Goal: Task Accomplishment & Management: Manage account settings

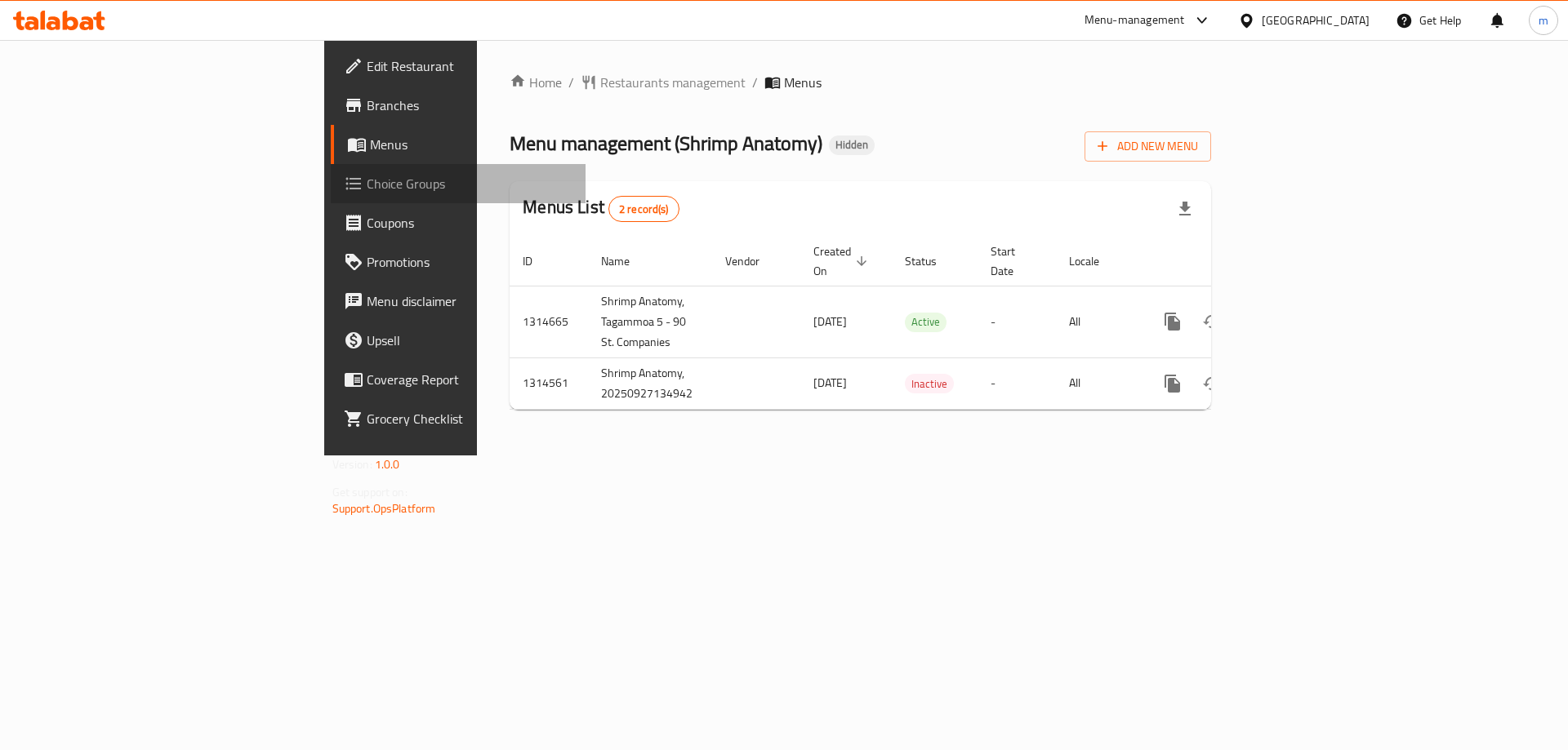
click at [367, 185] on span "Choice Groups" at bounding box center [470, 184] width 207 height 20
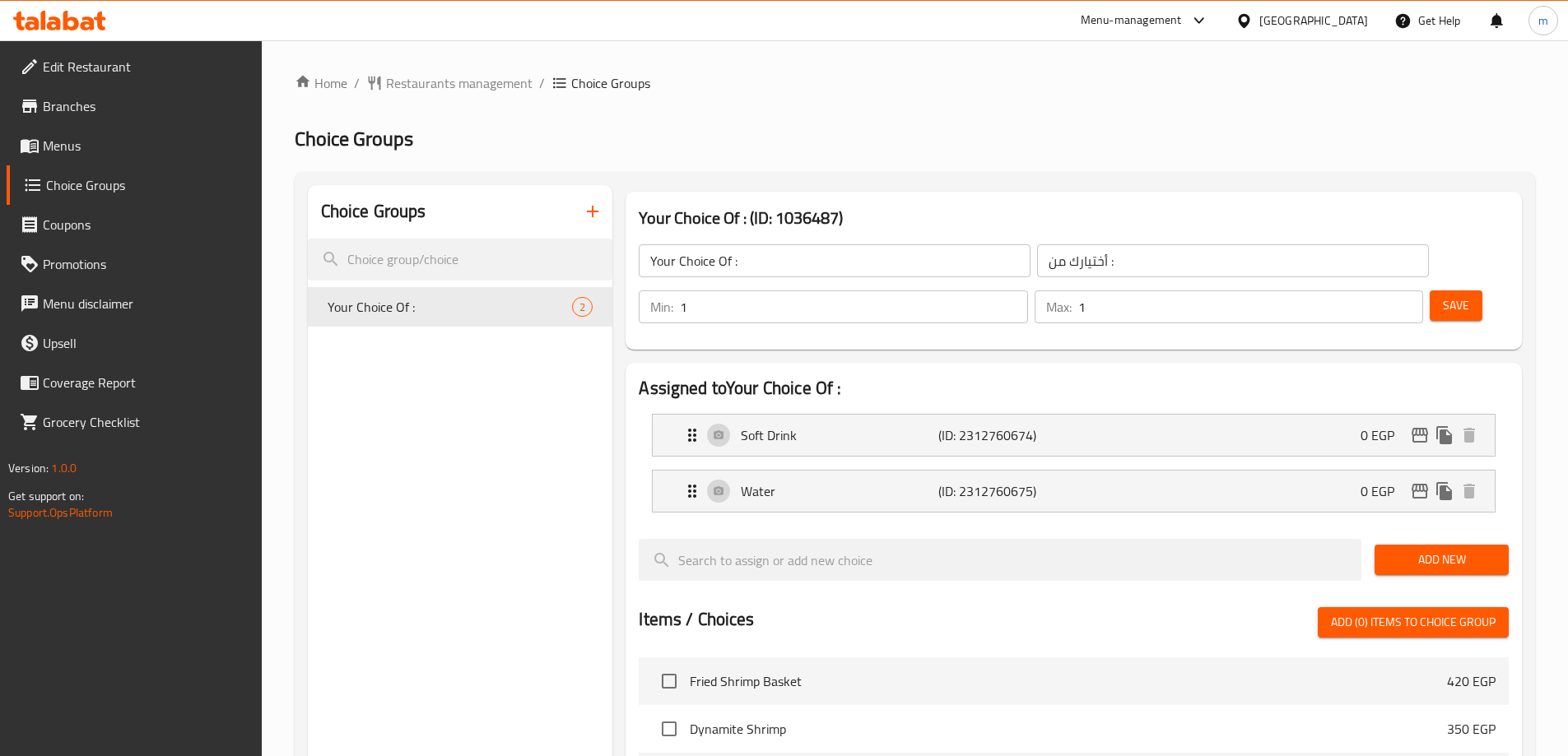
click at [942, 148] on h2 "Choice Groups" at bounding box center [914, 139] width 1240 height 27
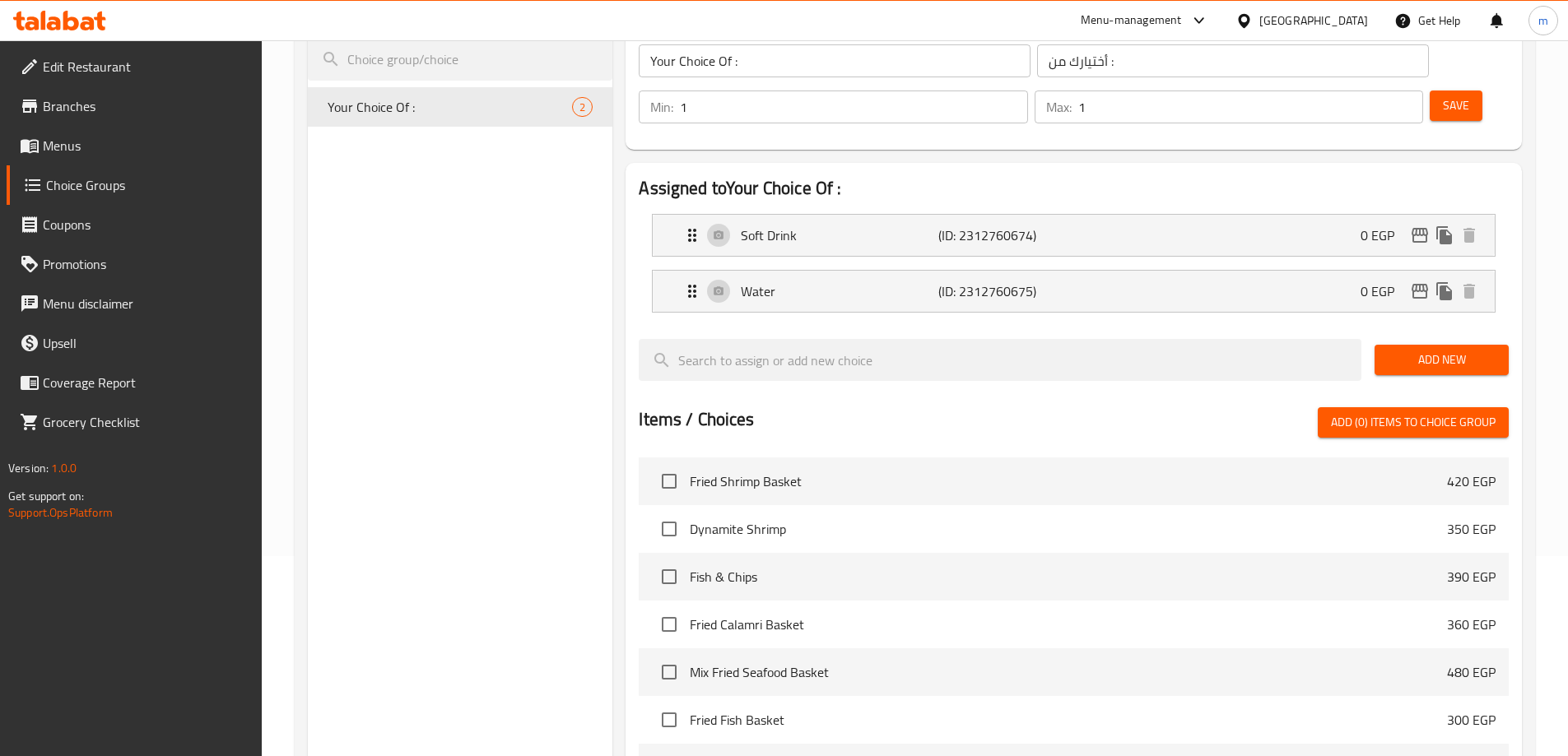
scroll to position [483, 0]
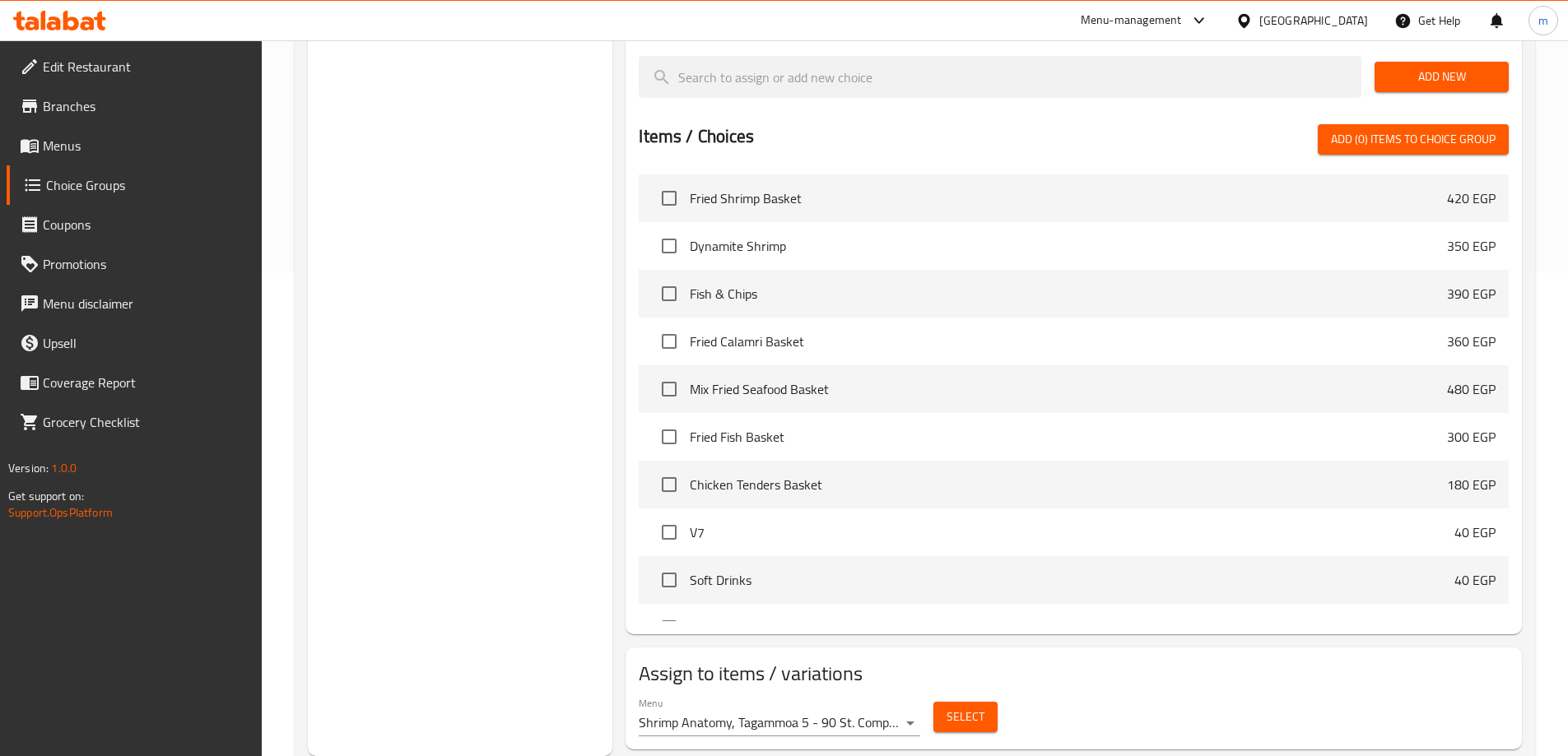
click at [984, 702] on button "Select" at bounding box center [965, 717] width 64 height 31
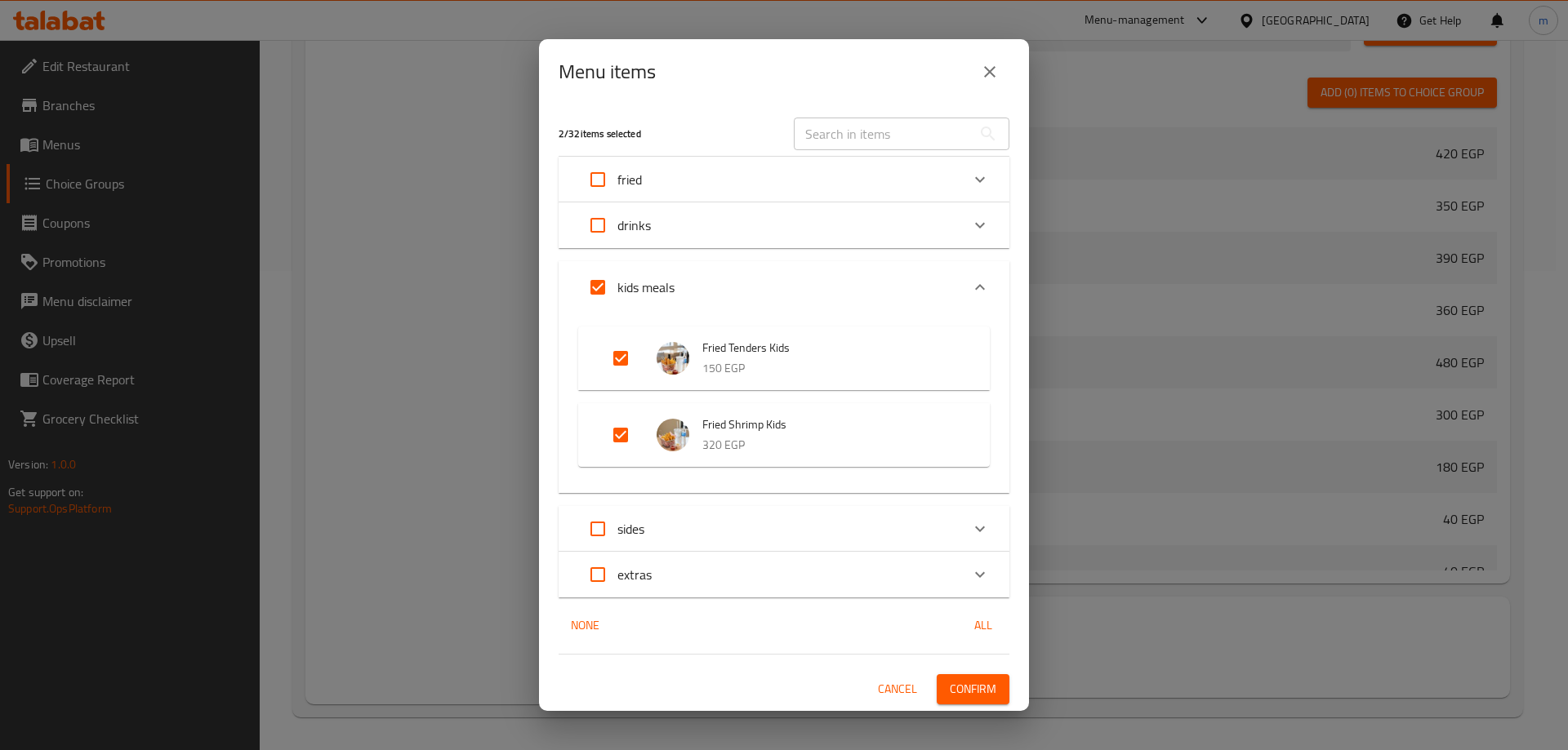
click at [1141, 336] on div "Menu items 2 / 32 items selected ​ fried Fried Shrimp Basket 420 EGP Dynamite S…" at bounding box center [784, 375] width 1568 height 750
click at [996, 68] on icon "close" at bounding box center [990, 72] width 20 height 20
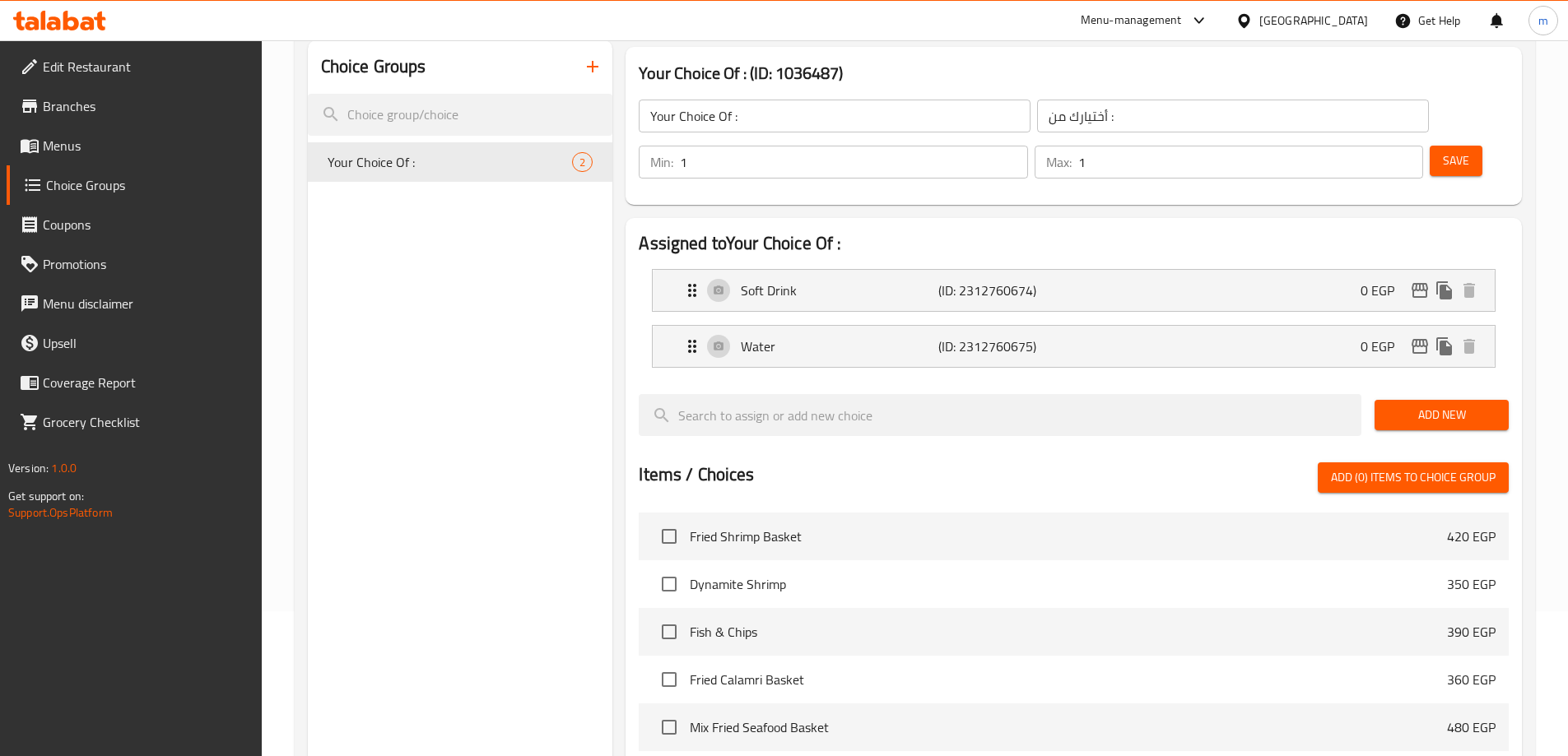
scroll to position [0, 0]
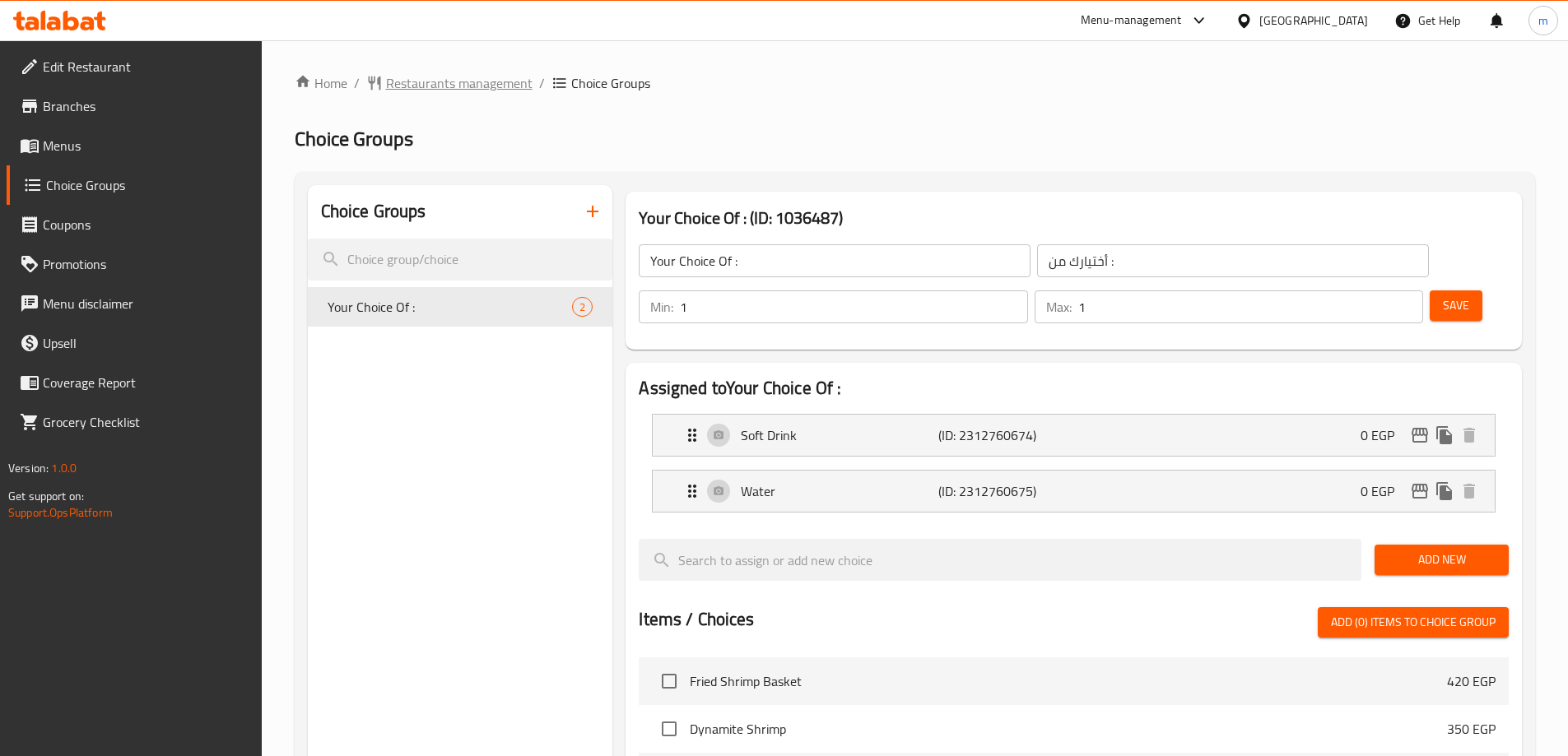
click at [448, 80] on span "Restaurants management" at bounding box center [460, 83] width 147 height 20
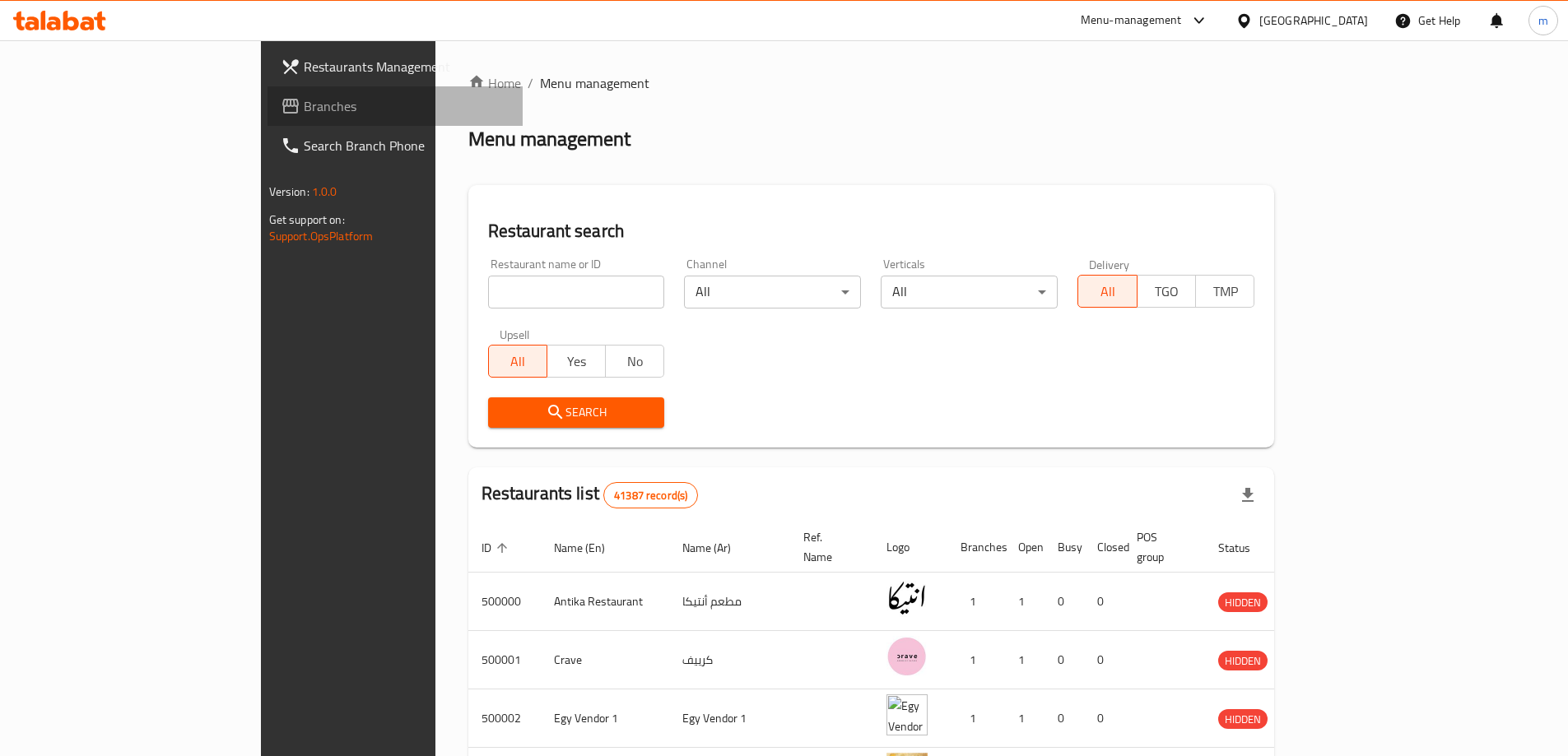
click at [304, 106] on span "Branches" at bounding box center [406, 106] width 206 height 20
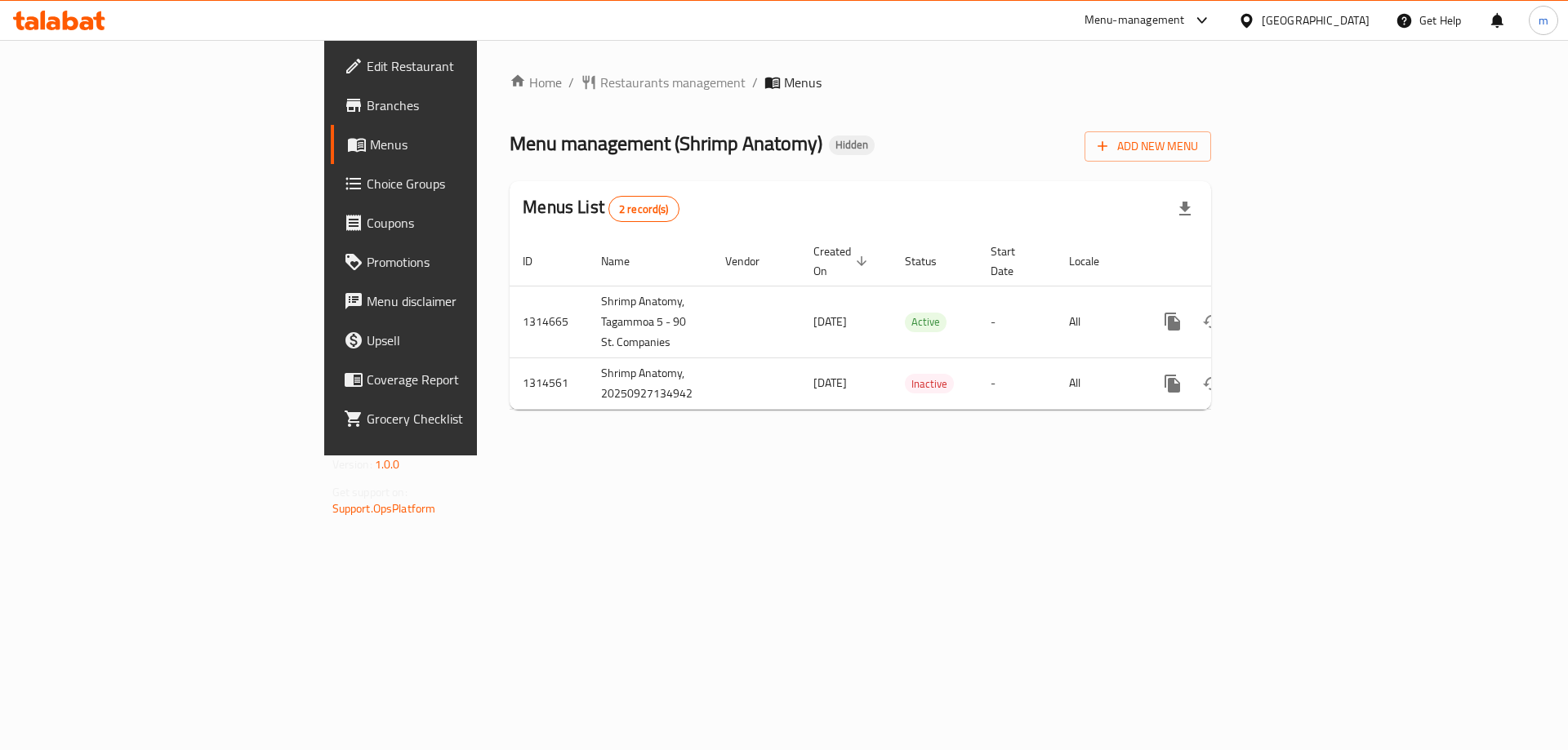
click at [367, 189] on span "Choice Groups" at bounding box center [470, 184] width 207 height 20
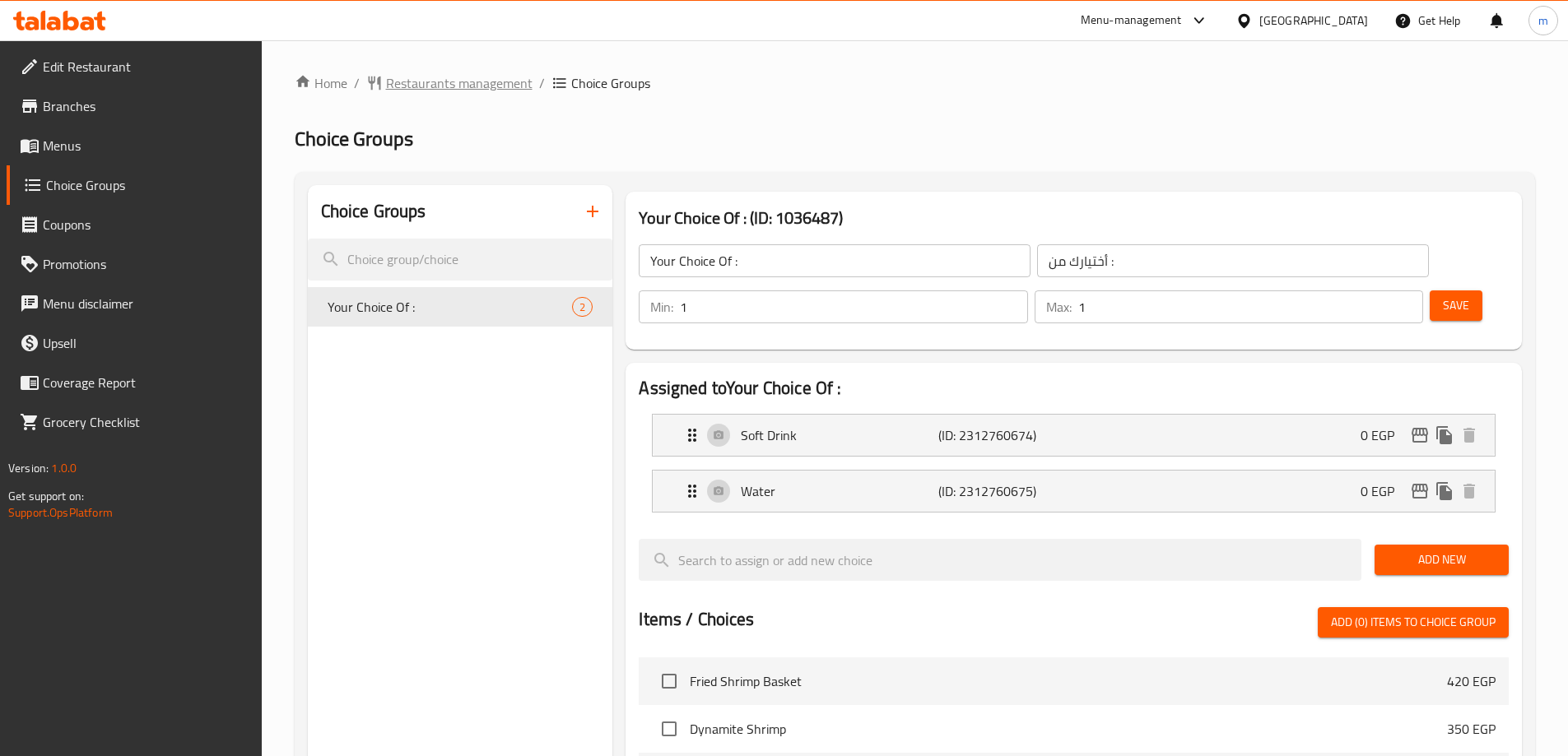
click at [420, 83] on span "Restaurants management" at bounding box center [460, 83] width 147 height 20
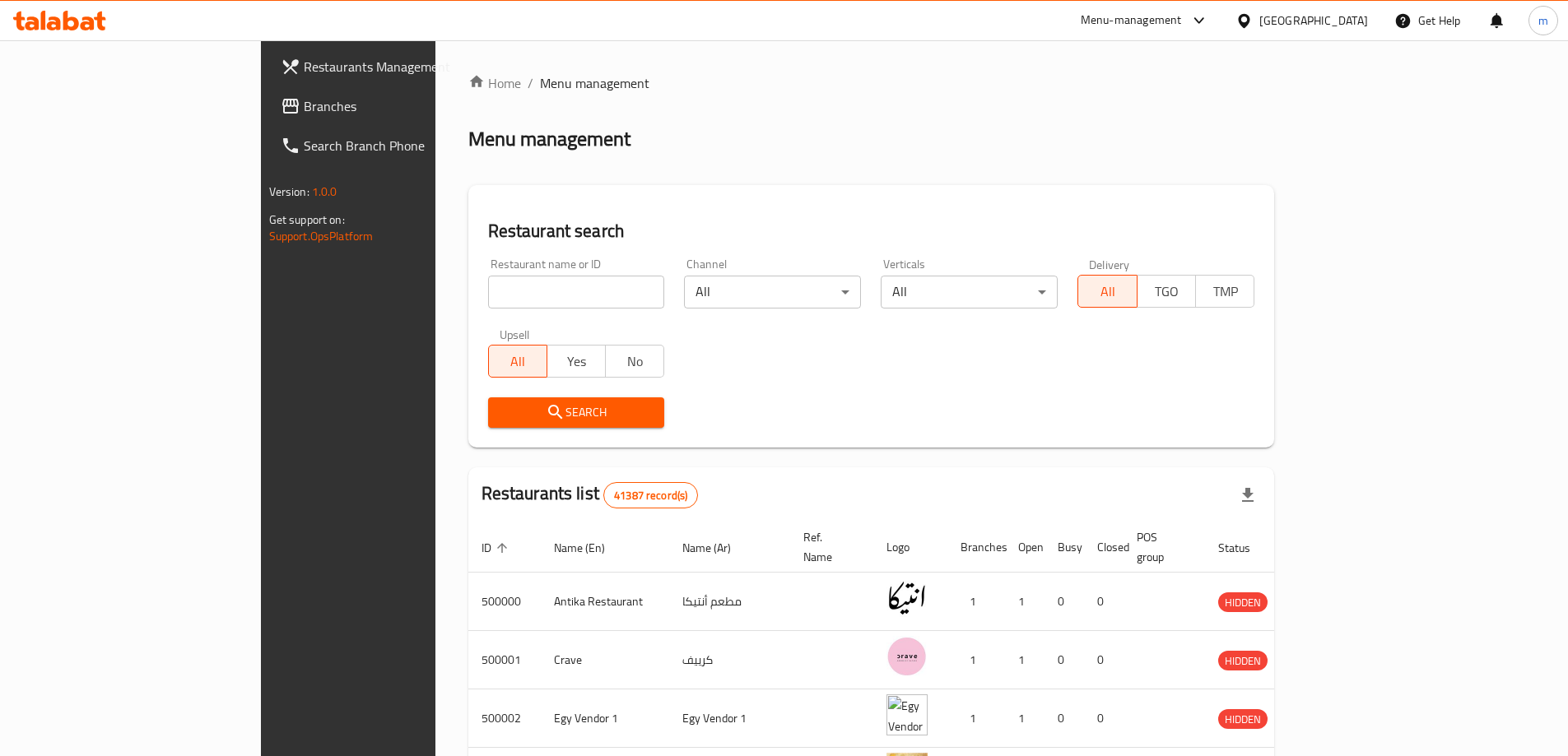
drag, startPoint x: 404, startPoint y: 295, endPoint x: 389, endPoint y: 300, distance: 15.8
click at [488, 295] on input "search" at bounding box center [576, 292] width 177 height 33
paste input "749280"
type input "749280"
click at [304, 113] on span "Branches" at bounding box center [406, 106] width 206 height 20
